Goal: Task Accomplishment & Management: Manage account settings

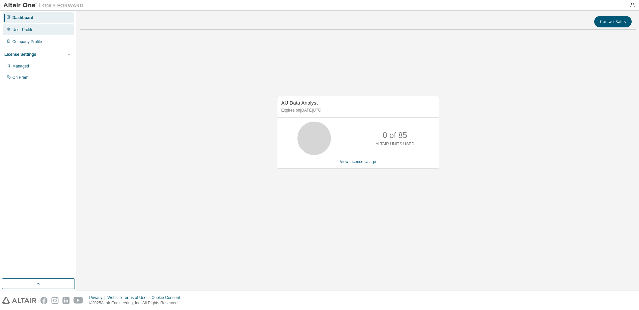
click at [39, 30] on div "User Profile" at bounding box center [38, 29] width 71 height 11
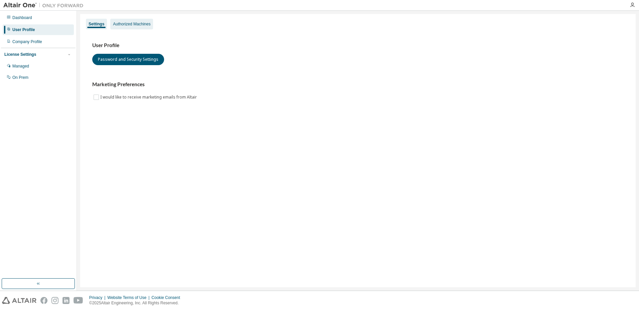
click at [129, 22] on div "Authorized Machines" at bounding box center [131, 23] width 37 height 5
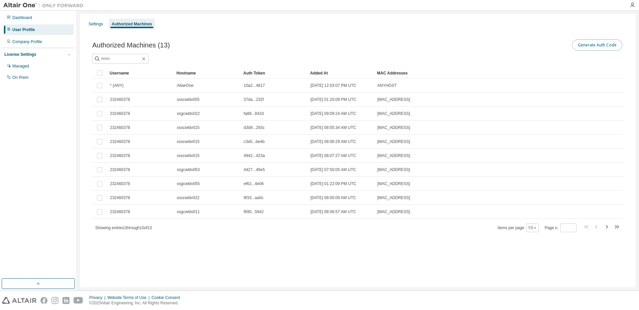
click at [599, 46] on button "Generate Auth Code" at bounding box center [597, 44] width 50 height 11
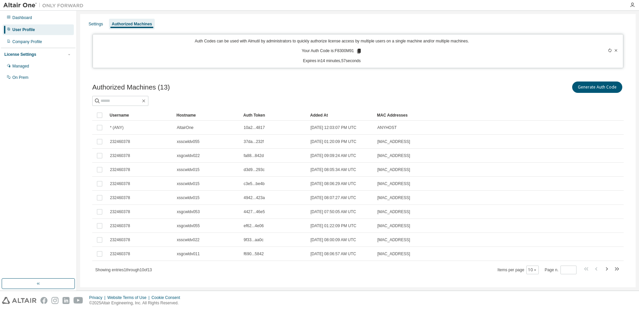
click at [359, 52] on icon at bounding box center [359, 51] width 4 height 5
